Goal: Task Accomplishment & Management: Manage account settings

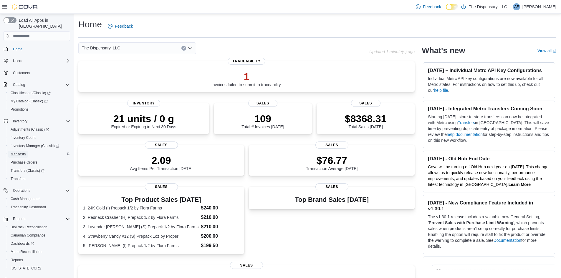
click at [20, 152] on span "Manifests" at bounding box center [18, 154] width 15 height 5
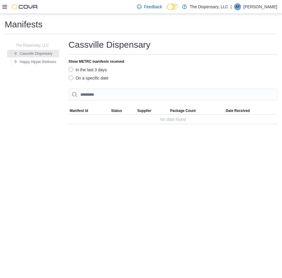
click at [7, 6] on icon at bounding box center [4, 7] width 5 height 4
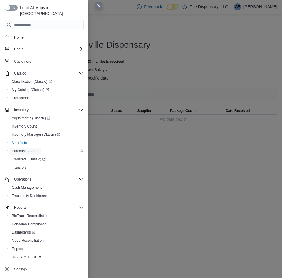
click at [26, 149] on span "Purchase Orders" at bounding box center [25, 151] width 27 height 5
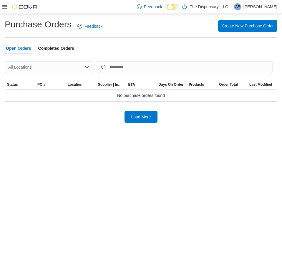
click at [252, 26] on span "Create New Purchase Order" at bounding box center [248, 26] width 52 height 6
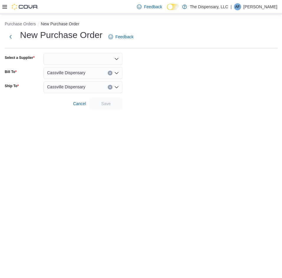
click at [90, 58] on div at bounding box center [83, 59] width 79 height 12
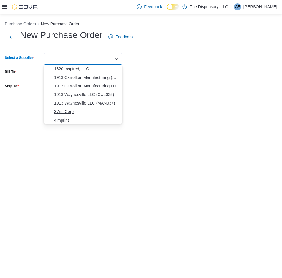
click at [73, 115] on button "3Win Corp" at bounding box center [83, 112] width 79 height 9
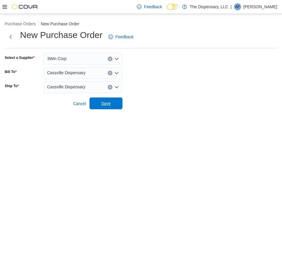
click at [96, 105] on span "Save" at bounding box center [106, 104] width 26 height 12
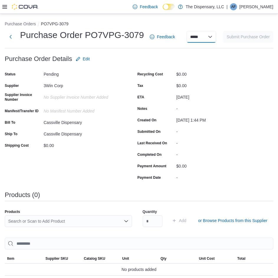
click at [201, 39] on select "**********" at bounding box center [200, 37] width 29 height 12
click at [23, 26] on button "Purchase Orders" at bounding box center [20, 24] width 31 height 5
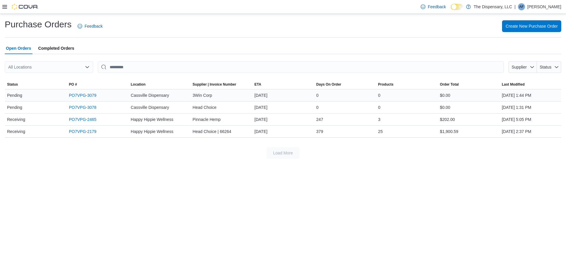
click at [284, 98] on div "August 17, 2025" at bounding box center [283, 96] width 62 height 12
click at [90, 93] on link "PO7VPG-3079" at bounding box center [82, 95] width 27 height 7
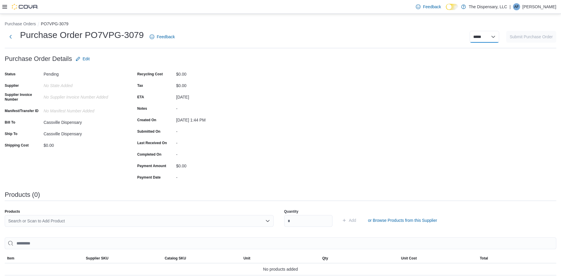
drag, startPoint x: 502, startPoint y: 32, endPoint x: 501, endPoint y: 35, distance: 3.3
click at [499, 32] on select "**********" at bounding box center [484, 37] width 29 height 12
select select "**********"
click at [474, 31] on select "**********" at bounding box center [484, 37] width 29 height 12
select select
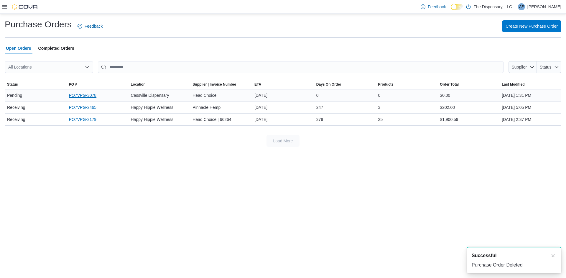
click at [93, 96] on link "PO7VPG-3078" at bounding box center [82, 95] width 27 height 7
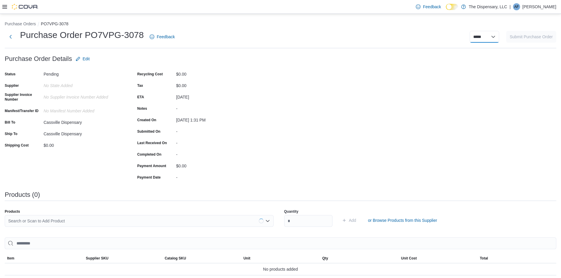
click at [488, 40] on select "**********" at bounding box center [484, 37] width 29 height 12
select select "**********"
click at [474, 31] on select "**********" at bounding box center [484, 37] width 29 height 12
select select
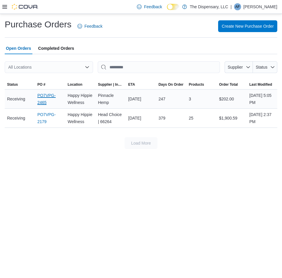
click at [42, 94] on link "PO7VPG-2465" at bounding box center [50, 99] width 26 height 14
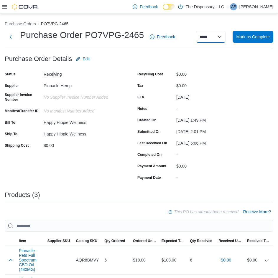
click at [203, 35] on select "**********" at bounding box center [210, 37] width 29 height 12
click at [147, 60] on form "Purchase Order Details Edit Status Receiving Supplier Pinnacle Hemp Supplier In…" at bounding box center [130, 117] width 250 height 129
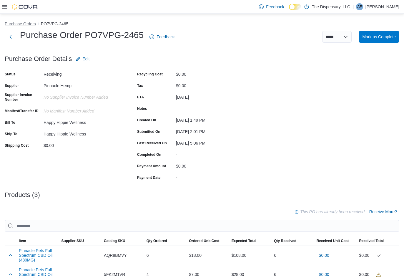
click at [25, 26] on button "Purchase Orders" at bounding box center [20, 24] width 31 height 5
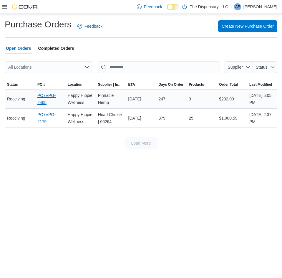
click at [39, 99] on link "PO7VPG-2465" at bounding box center [50, 99] width 26 height 14
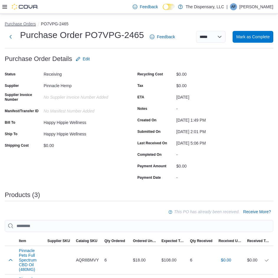
click at [14, 25] on button "Purchase Orders" at bounding box center [20, 24] width 31 height 5
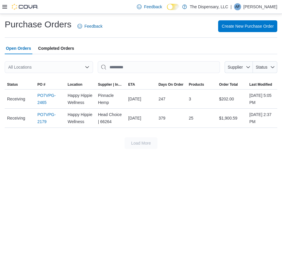
click at [34, 65] on div "All Locations" at bounding box center [49, 67] width 88 height 12
click at [235, 27] on span "Create New Purchase Order" at bounding box center [248, 26] width 52 height 6
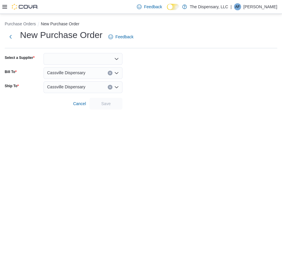
click at [105, 58] on div at bounding box center [83, 59] width 79 height 12
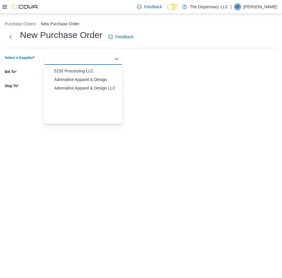
scroll to position [59, 0]
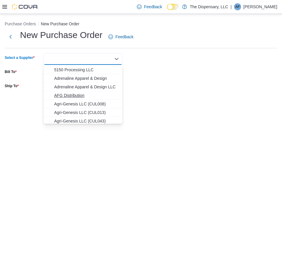
click at [78, 98] on span "AFG Distribution" at bounding box center [86, 96] width 65 height 6
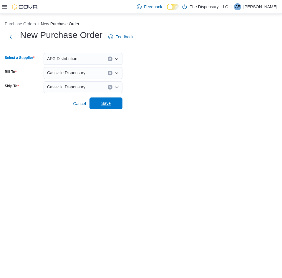
click at [102, 103] on span "Save" at bounding box center [105, 103] width 9 height 6
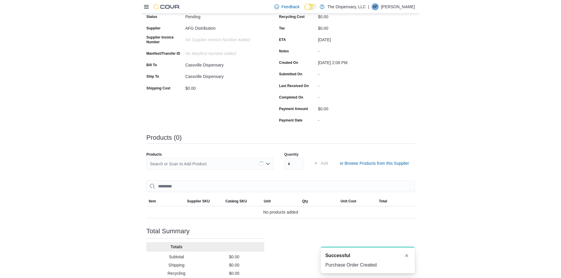
scroll to position [59, 0]
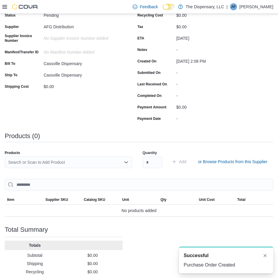
click at [79, 164] on div "Search or Scan to Add Product" at bounding box center [68, 162] width 127 height 12
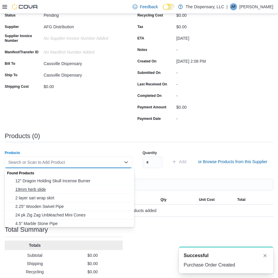
click at [58, 189] on span "19mm herb slide" at bounding box center [72, 189] width 115 height 6
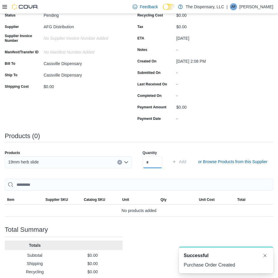
click at [151, 164] on input "number" at bounding box center [153, 162] width 20 height 12
type input "*"
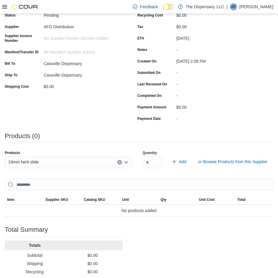
click at [208, 108] on div "$0.00" at bounding box center [215, 106] width 79 height 7
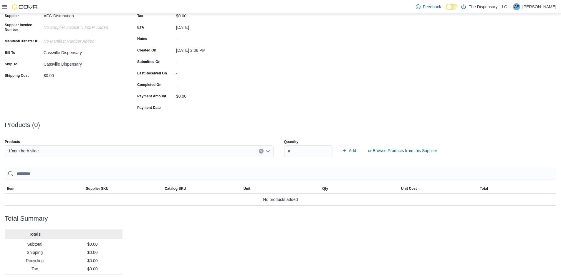
scroll to position [82, 0]
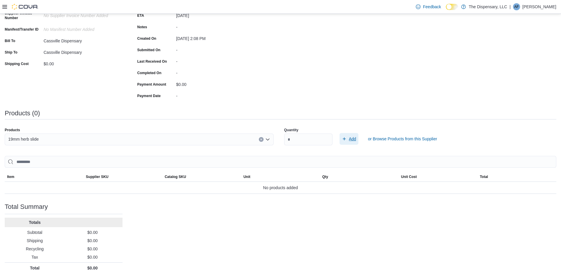
click at [282, 140] on span "Add" at bounding box center [352, 139] width 7 height 6
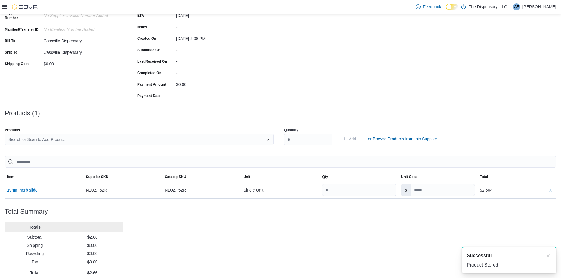
scroll to position [0, 0]
drag, startPoint x: 430, startPoint y: 191, endPoint x: 395, endPoint y: 188, distance: 34.9
click at [282, 188] on tr "19mm herb slide Supplier SKU N1UZH52R Catalog SKU N1UZH52R Unit Single Unit Qty…" at bounding box center [281, 190] width 552 height 17
type input "***"
click at [282, 214] on div "Purchase Order: PO7VPG-3080 Feedback Purchase Order Details Edit Status Pending…" at bounding box center [281, 124] width 552 height 307
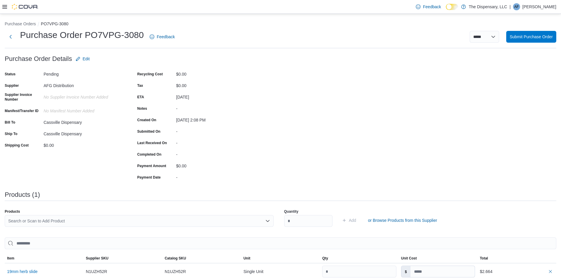
type input "***"
click at [282, 36] on span "Submit Purchase Order" at bounding box center [531, 37] width 43 height 6
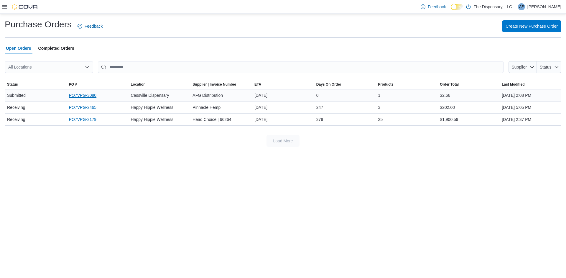
click at [83, 94] on link "PO7VPG-3080" at bounding box center [82, 95] width 27 height 7
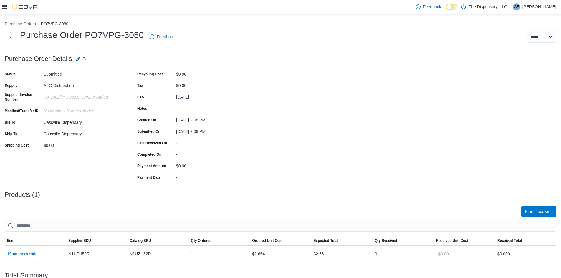
click at [549, 218] on div "Start Receiving Sorting EuiBasicTable with search callback Item Supplier SKU Ca…" at bounding box center [281, 234] width 552 height 57
click at [548, 212] on span "Start Receiving" at bounding box center [539, 212] width 28 height 6
click at [536, 211] on span "Start Receiving" at bounding box center [539, 212] width 28 height 6
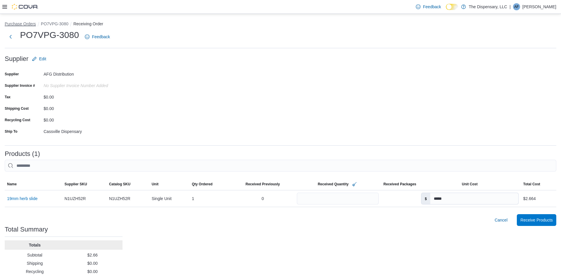
click at [23, 25] on button "Purchase Orders" at bounding box center [20, 24] width 31 height 5
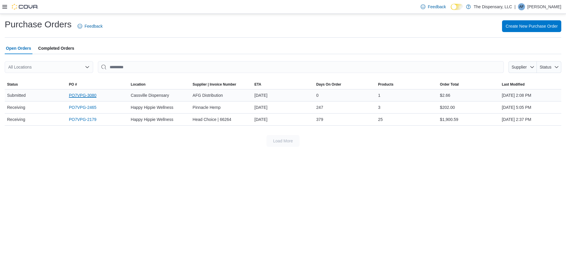
click at [85, 94] on link "PO7VPG-3080" at bounding box center [82, 95] width 27 height 7
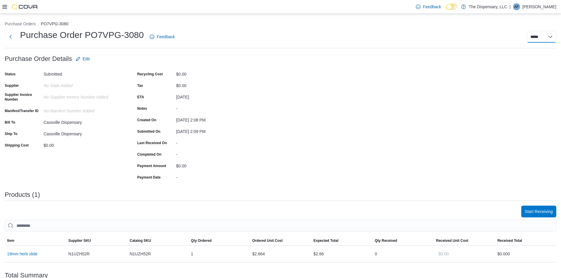
click at [542, 35] on select "**********" at bounding box center [541, 37] width 29 height 12
select select "**********"
select select
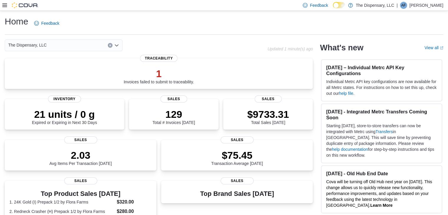
click at [5, 4] on icon at bounding box center [4, 6] width 5 height 4
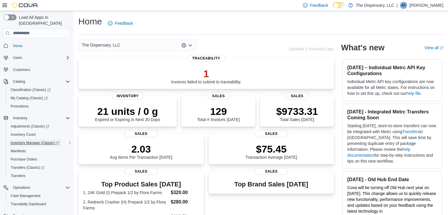
click at [34, 141] on span "Inventory Manager (Classic)" at bounding box center [35, 143] width 49 height 5
click at [29, 194] on span "Cash Management" at bounding box center [26, 196] width 30 height 5
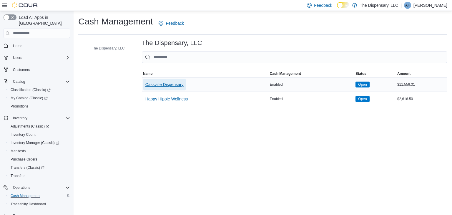
click at [151, 85] on span "Cassville Dispensary" at bounding box center [165, 85] width 38 height 6
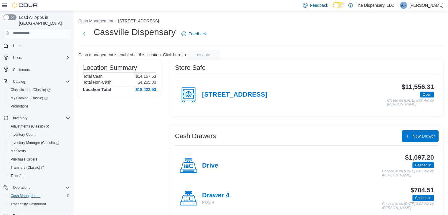
click at [198, 164] on div "Drive" at bounding box center [199, 166] width 39 height 18
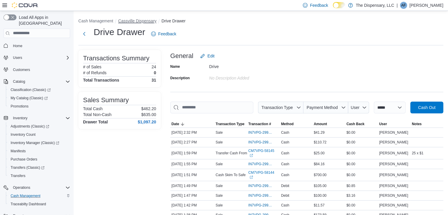
click at [127, 22] on button "Cassville Dispensary" at bounding box center [137, 21] width 38 height 5
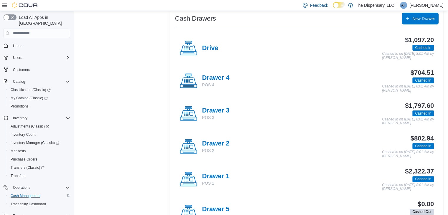
scroll to position [118, 0]
click at [206, 107] on h4 "Drawer 3" at bounding box center [215, 111] width 27 height 8
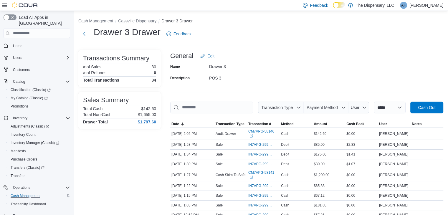
click at [137, 21] on button "Cassville Dispensary" at bounding box center [137, 21] width 38 height 5
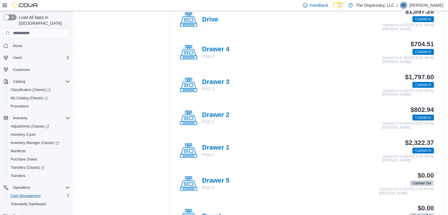
scroll to position [147, 0]
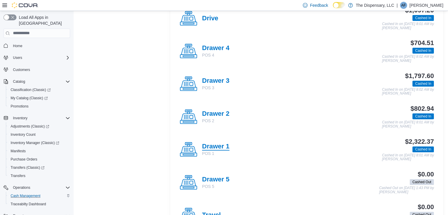
click at [218, 148] on h4 "Drawer 1" at bounding box center [215, 147] width 27 height 8
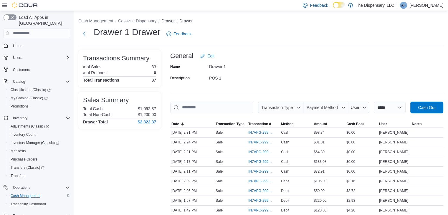
click at [137, 22] on button "Cassville Dispensary" at bounding box center [137, 21] width 38 height 5
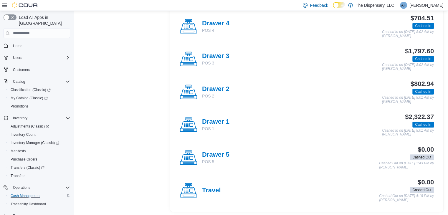
scroll to position [173, 0]
